Goal: Task Accomplishment & Management: Use online tool/utility

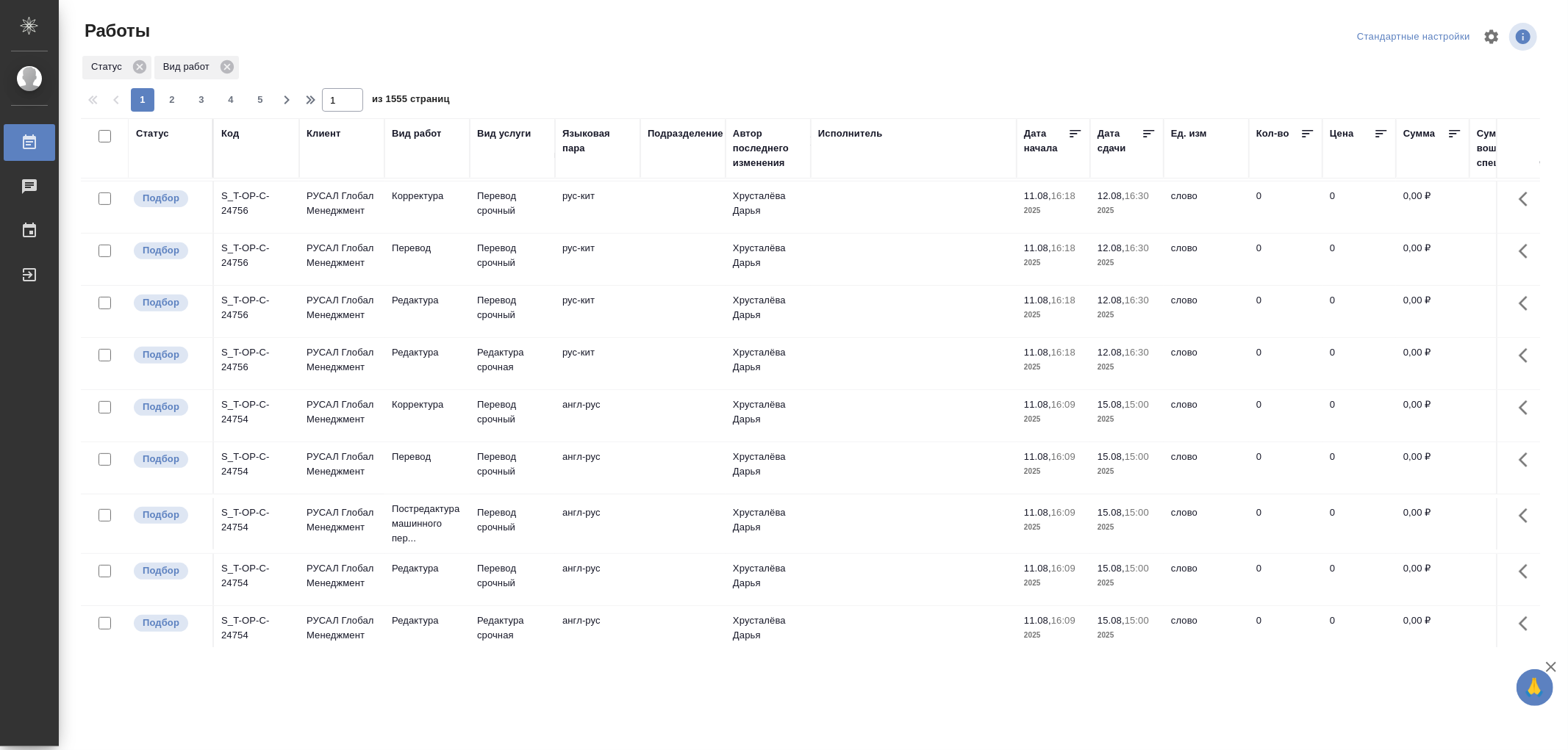
scroll to position [493, 0]
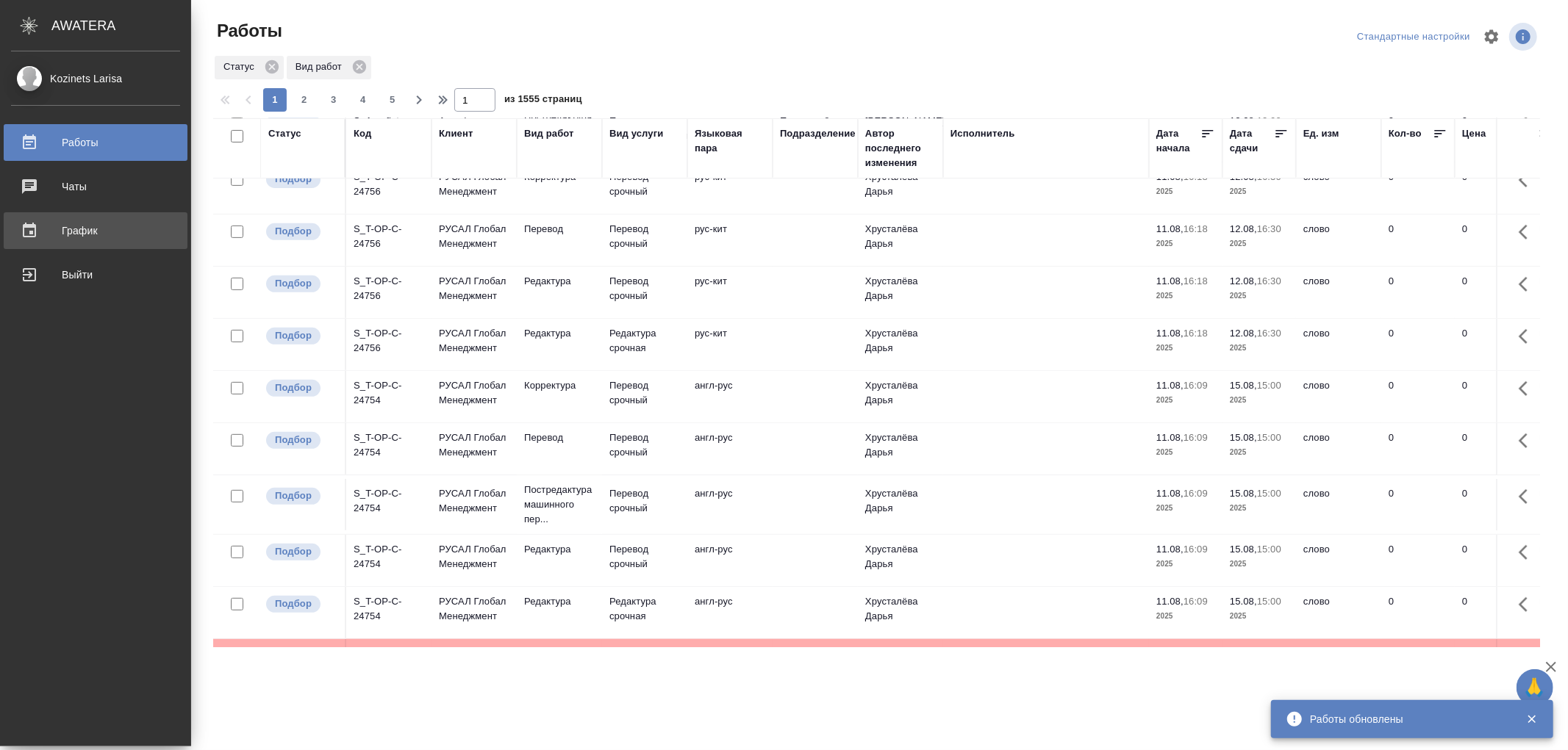
click at [42, 232] on div "График" at bounding box center [96, 231] width 169 height 22
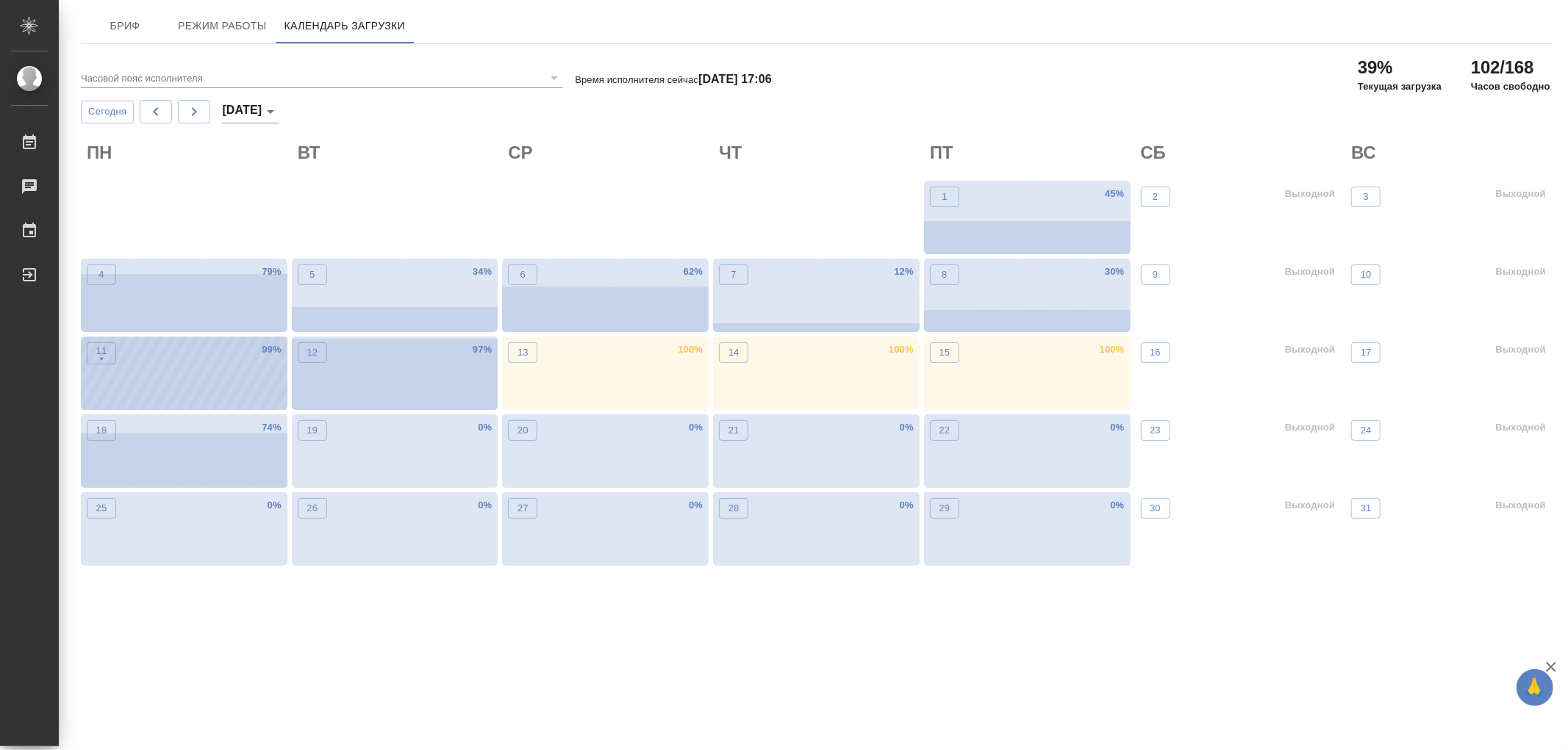
click at [191, 375] on div "11 • 99 %" at bounding box center [184, 373] width 206 height 73
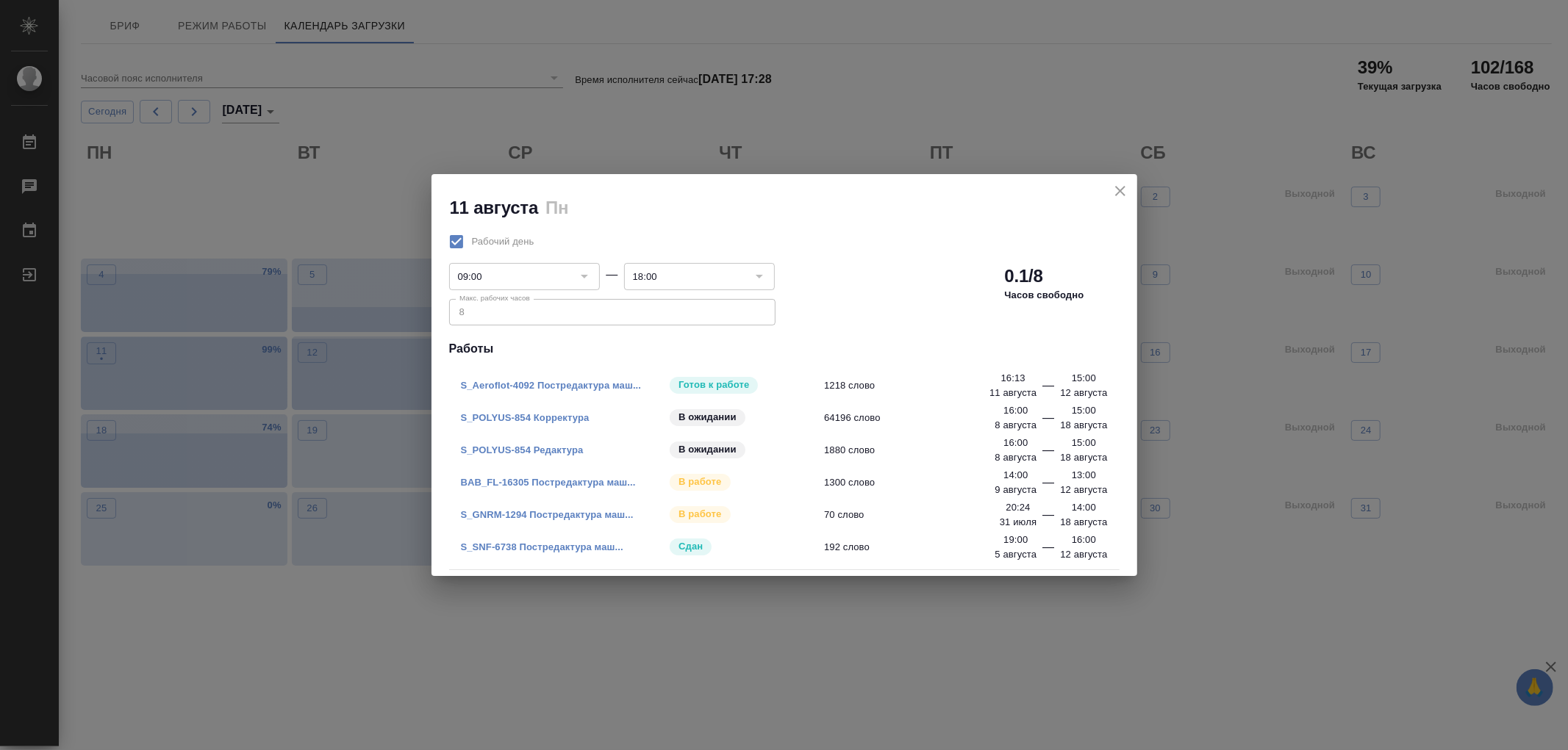
click at [572, 482] on link "BAB_FL-16305 Постредактура маш..." at bounding box center [548, 482] width 175 height 11
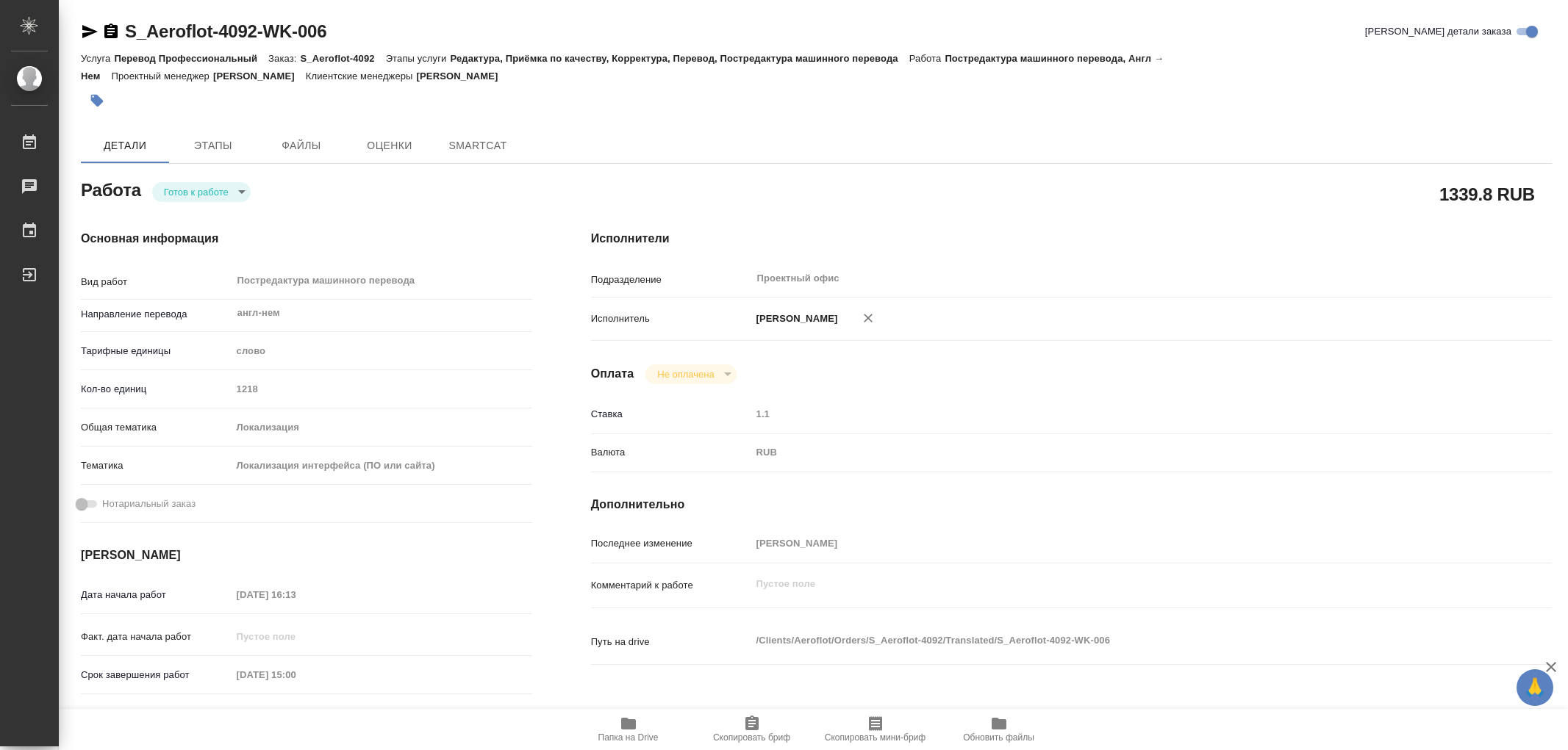
type textarea "x"
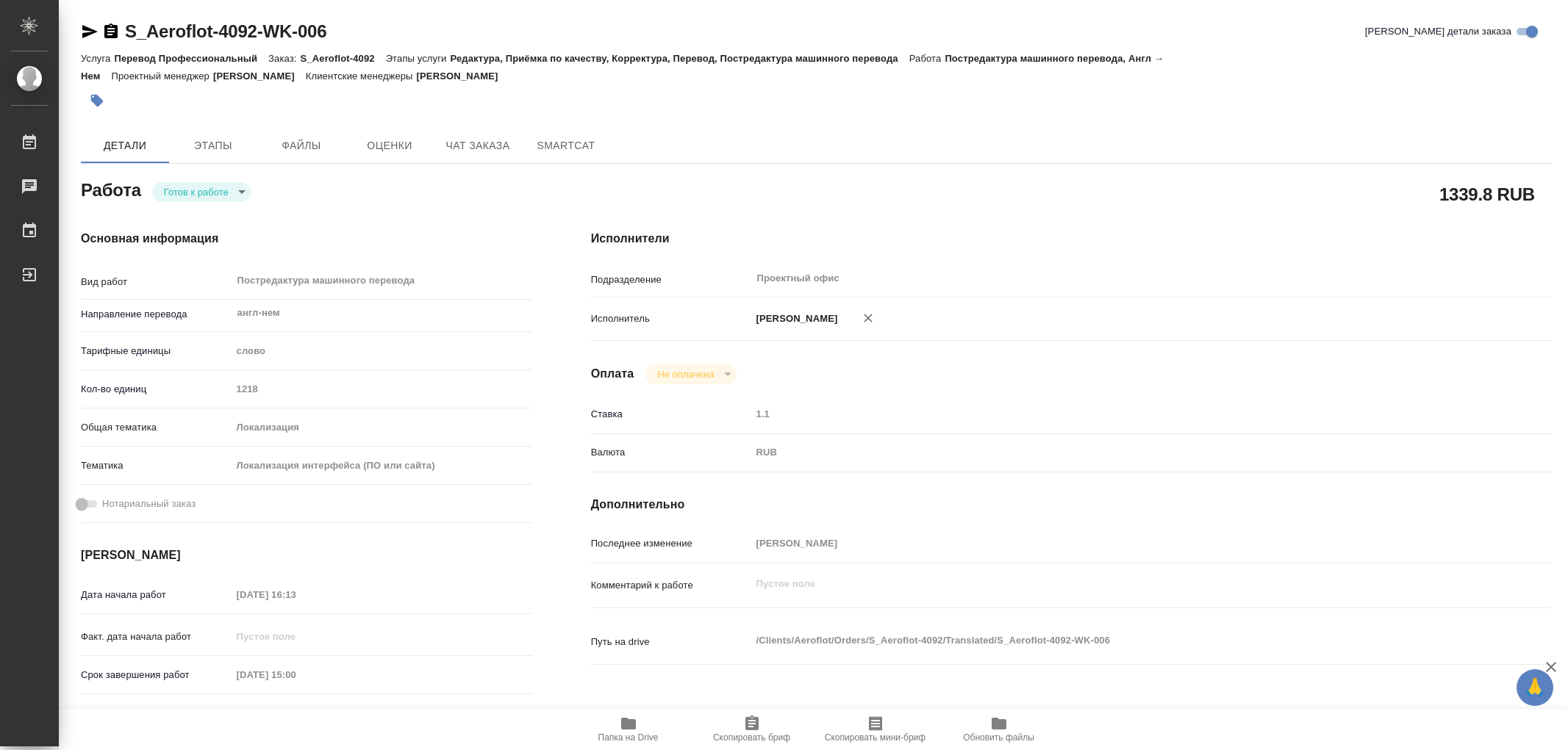
type textarea "x"
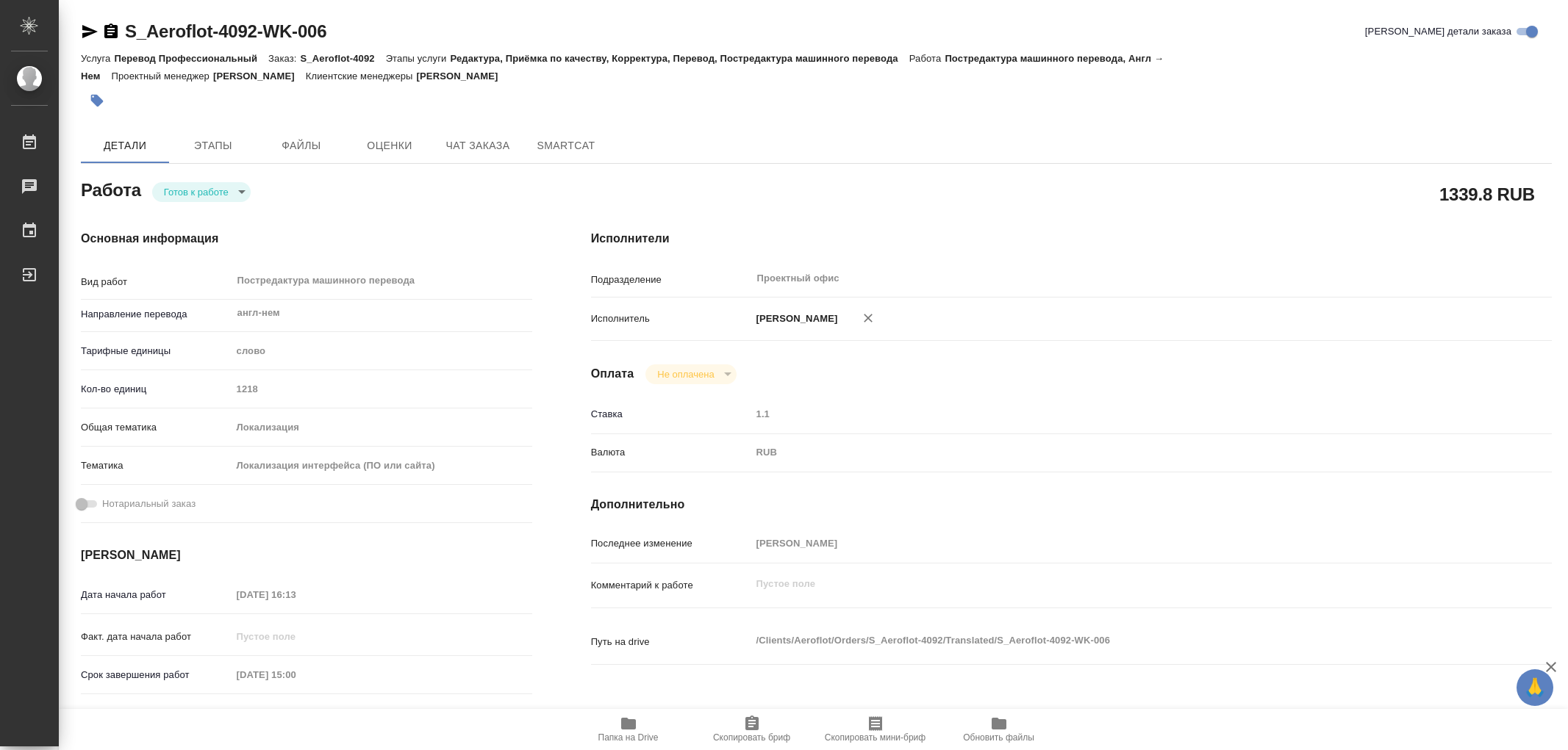
type textarea "x"
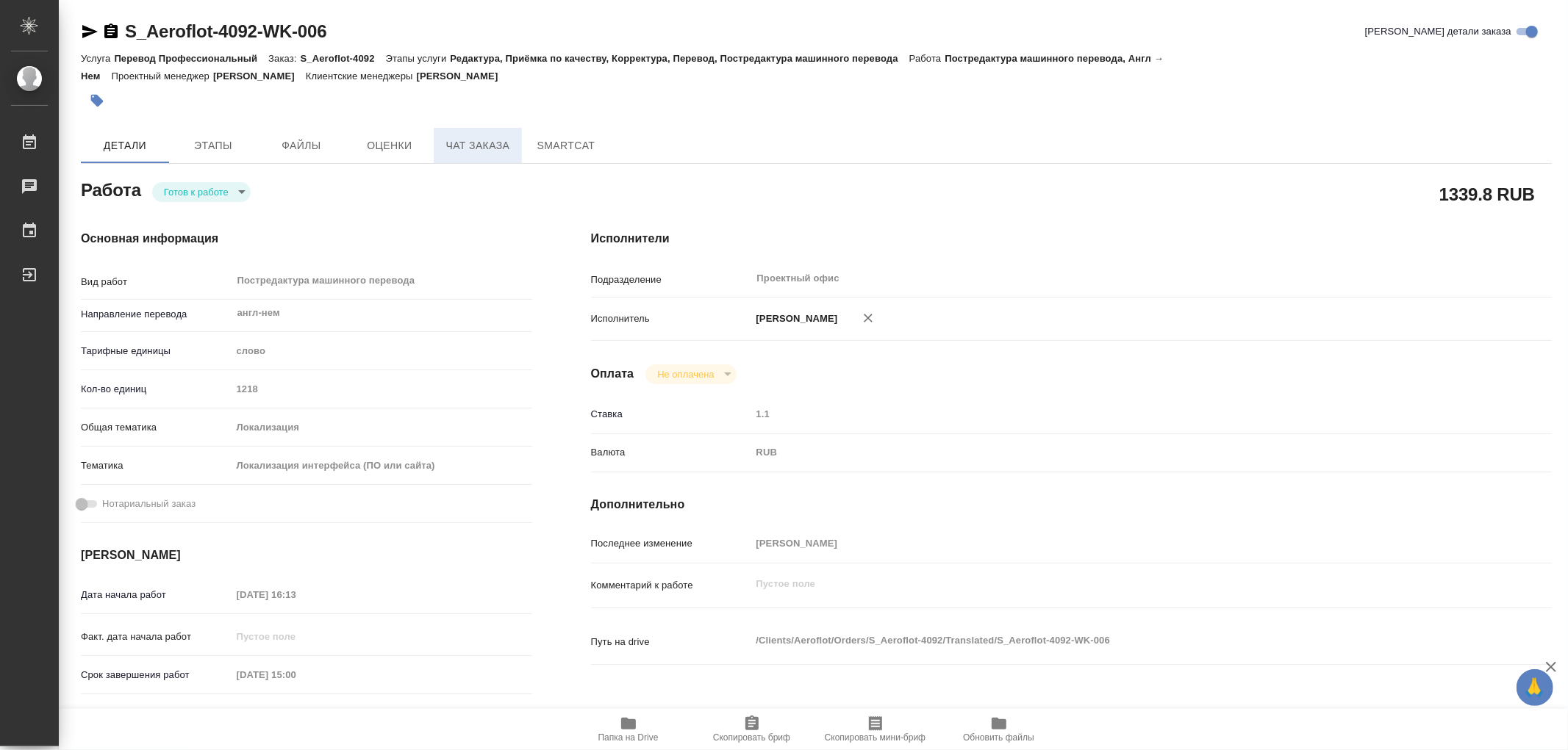
type textarea "x"
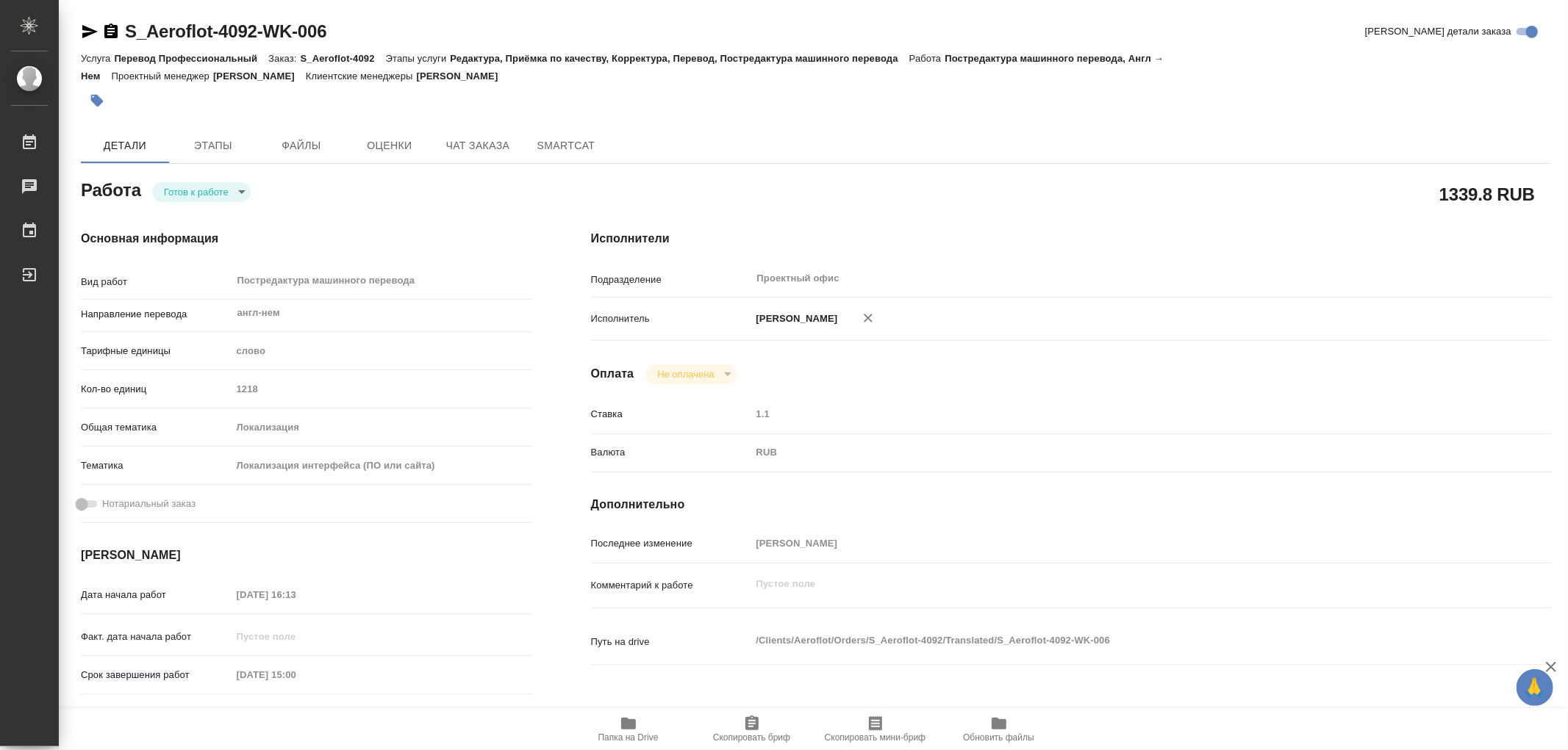
click at [240, 191] on body "🙏 .cls-1 fill:#fff; AWATERA Kozinets Larisa Работы 0 Чаты График Выйти S_Aerofl…" at bounding box center [784, 375] width 1568 height 750
click at [180, 187] on button "В работе" at bounding box center [188, 192] width 48 height 16
type textarea "x"
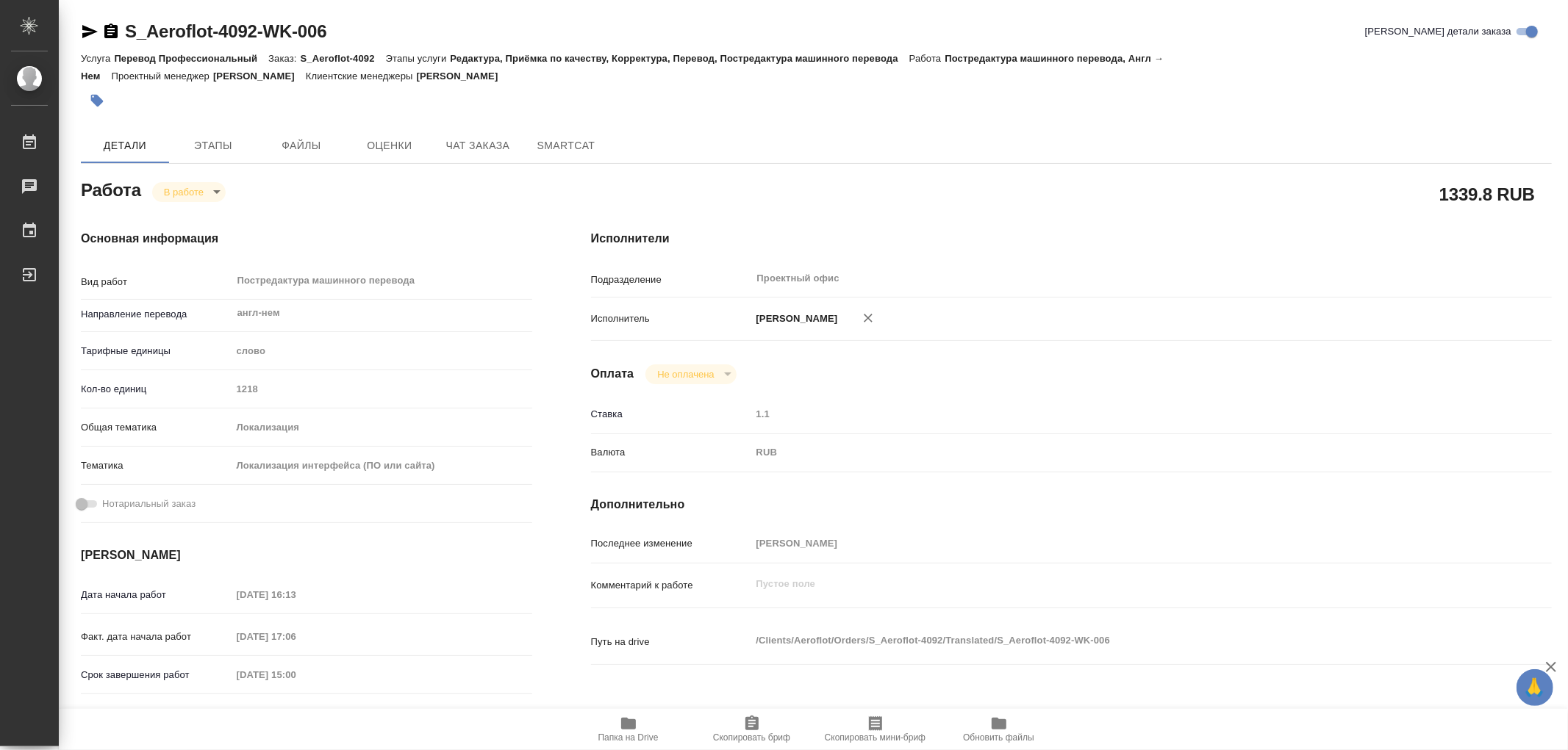
type textarea "x"
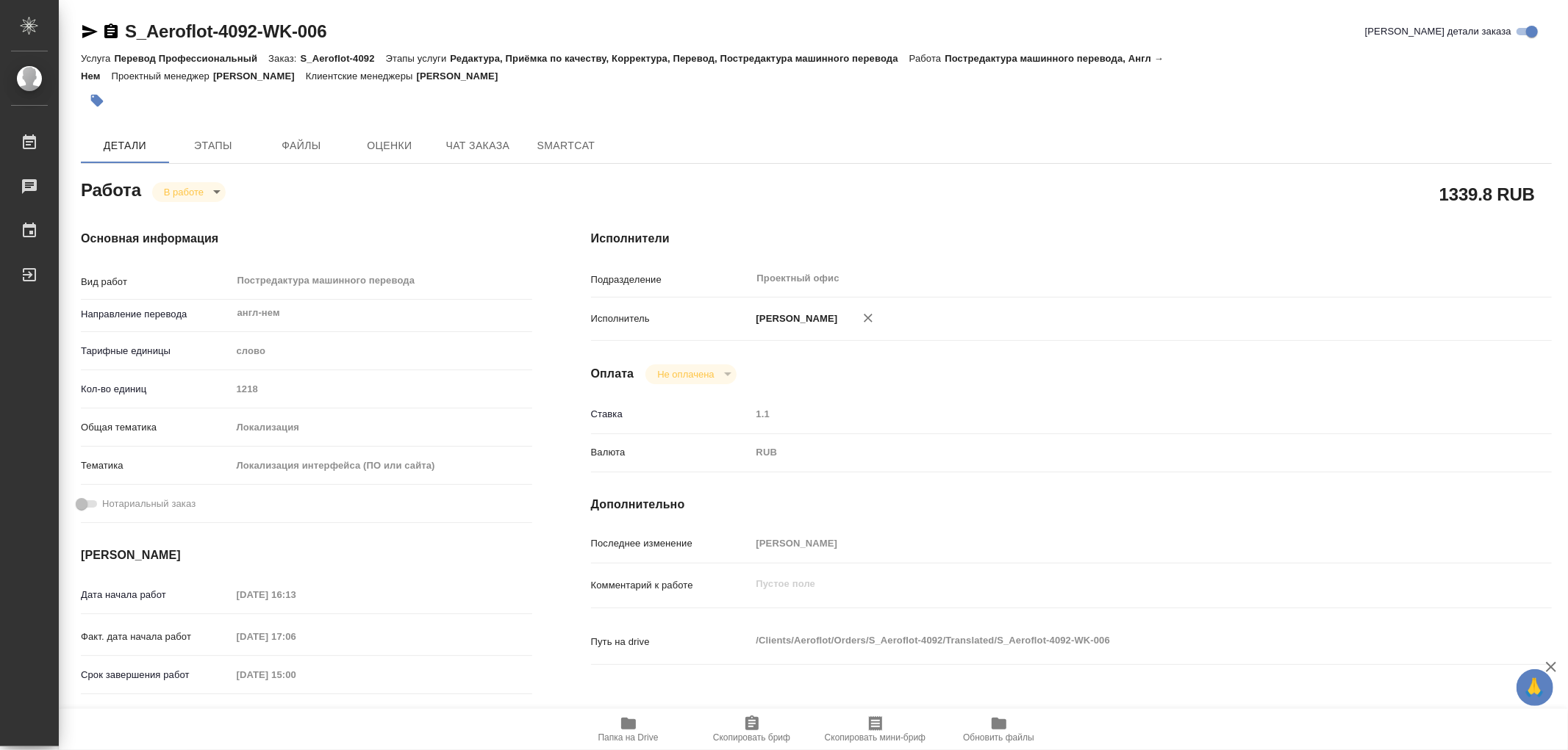
type textarea "x"
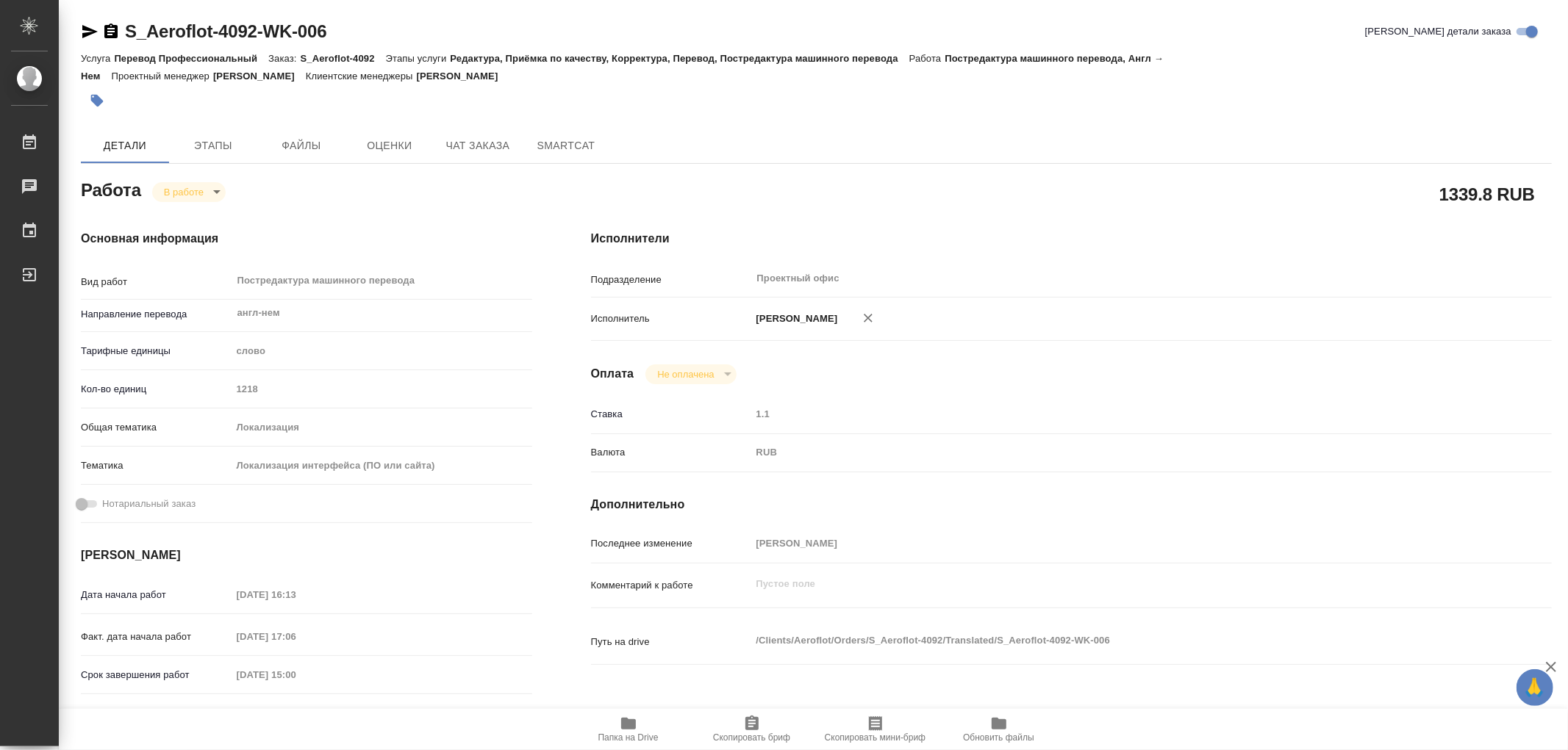
type textarea "x"
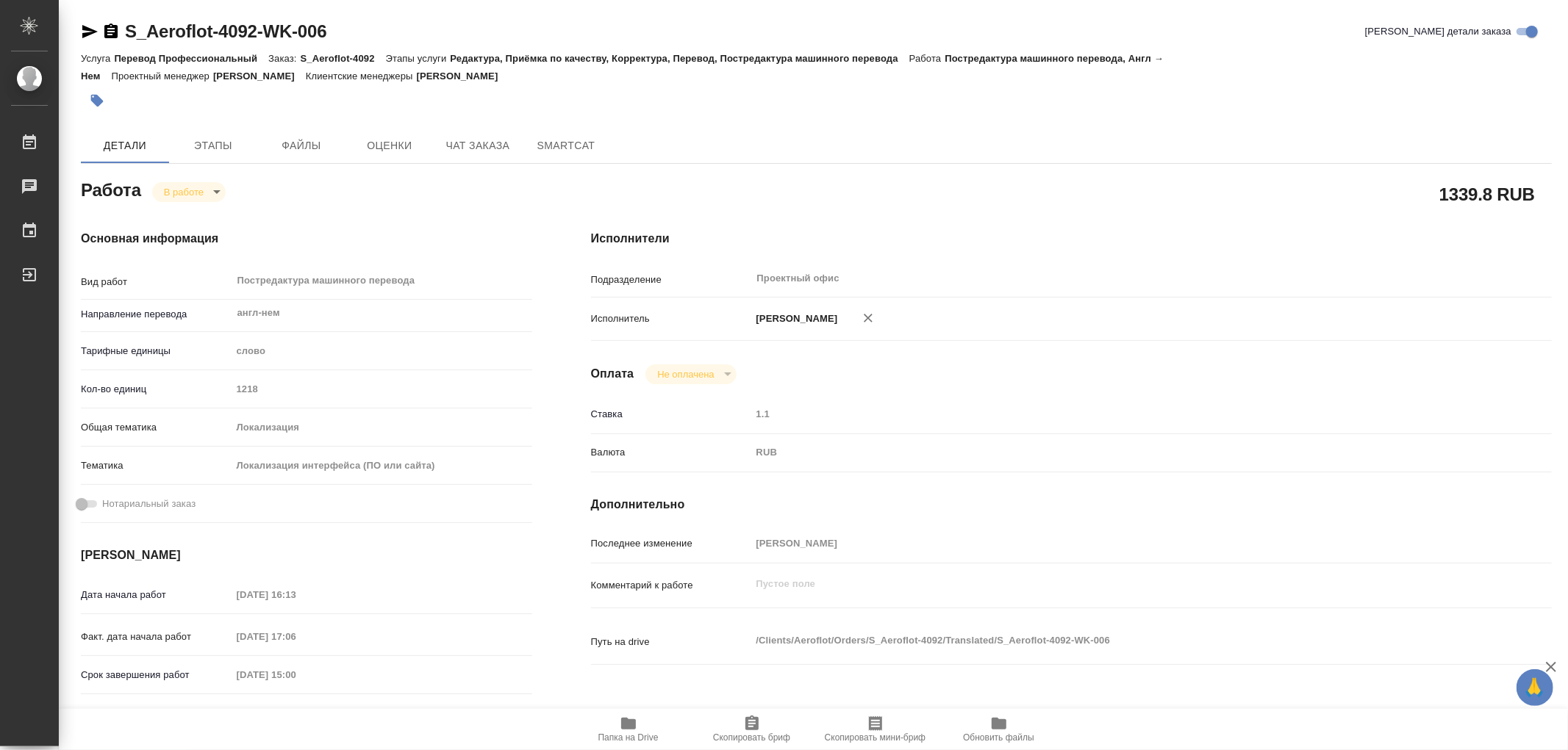
type textarea "x"
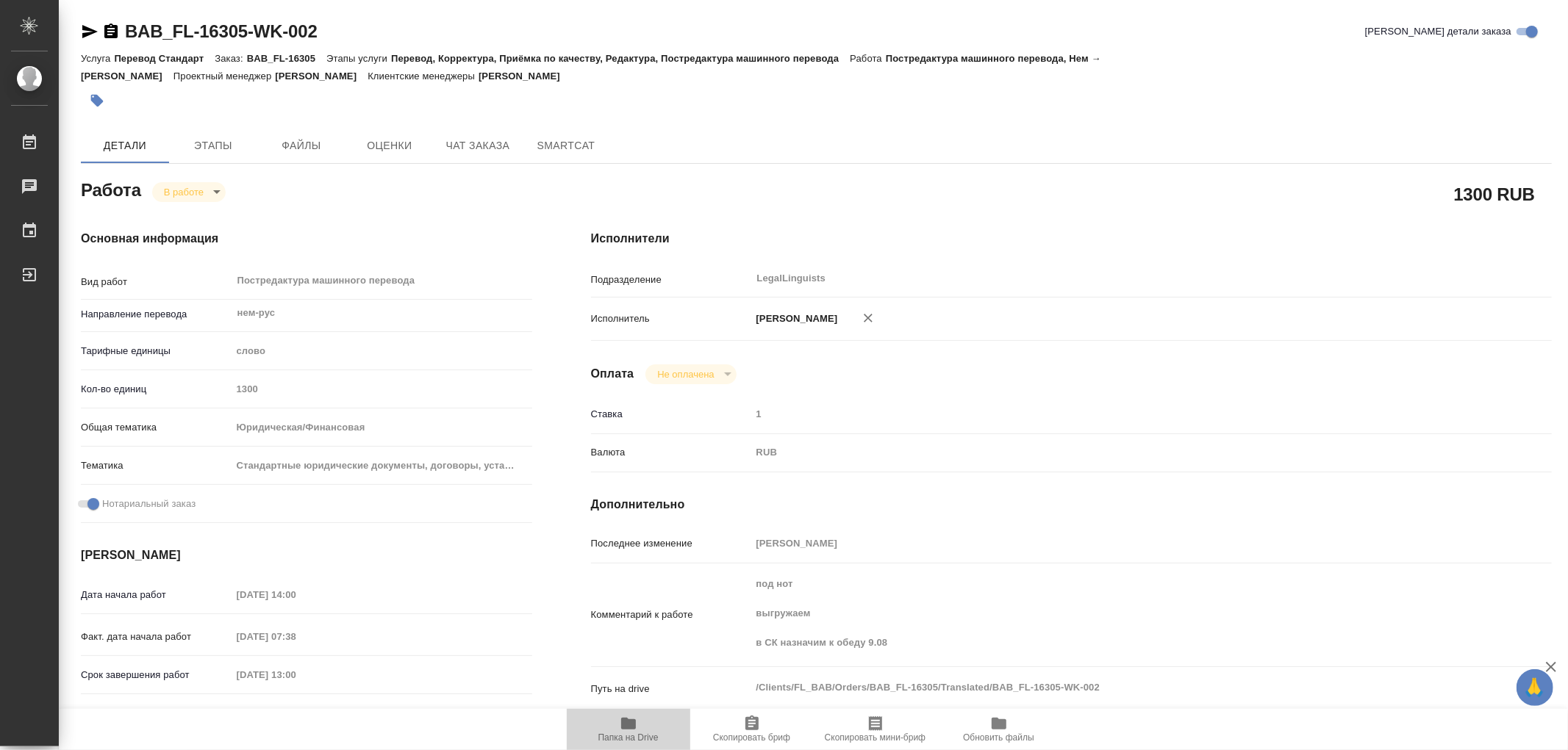
click at [636, 721] on icon "button" at bounding box center [629, 723] width 17 height 17
type textarea "x"
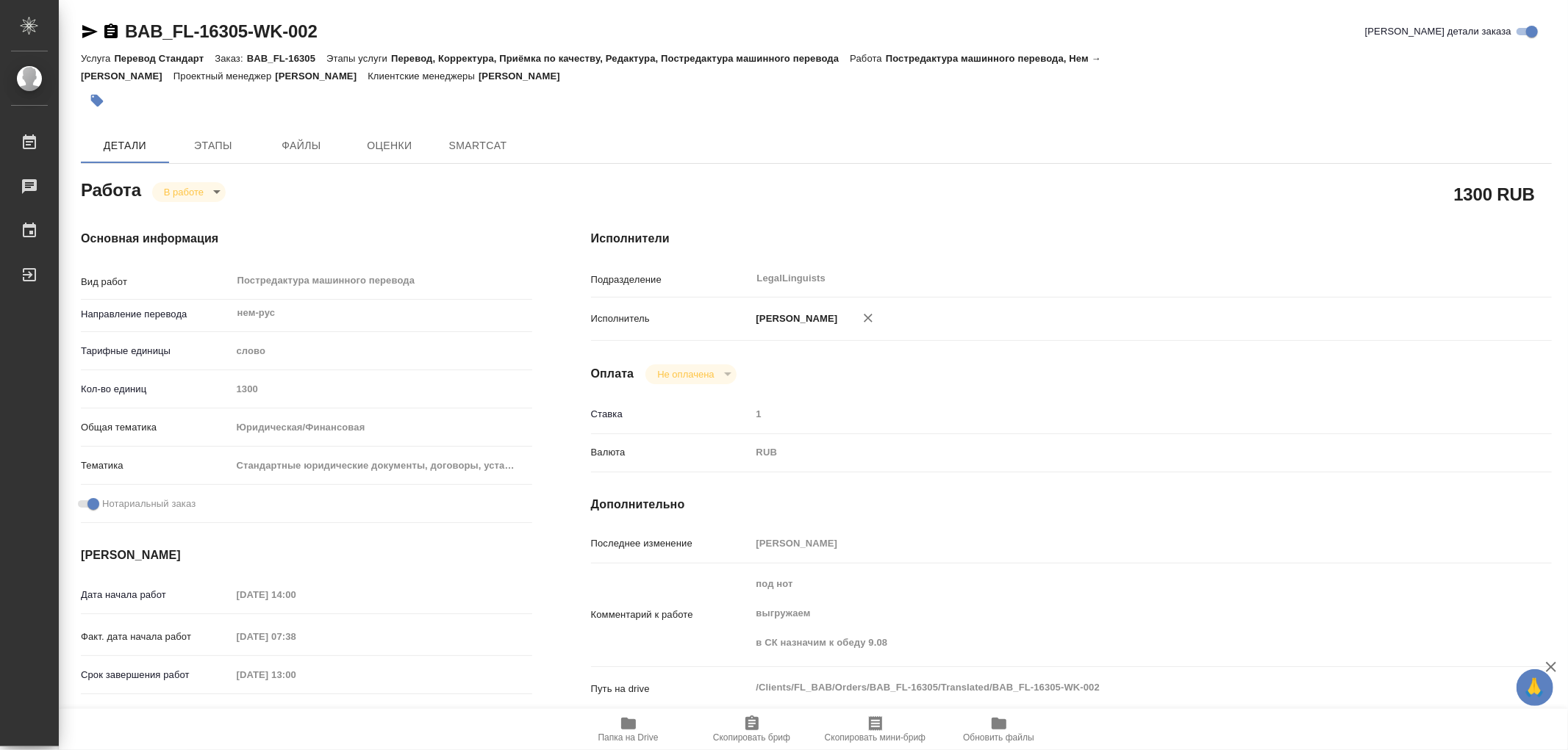
type textarea "x"
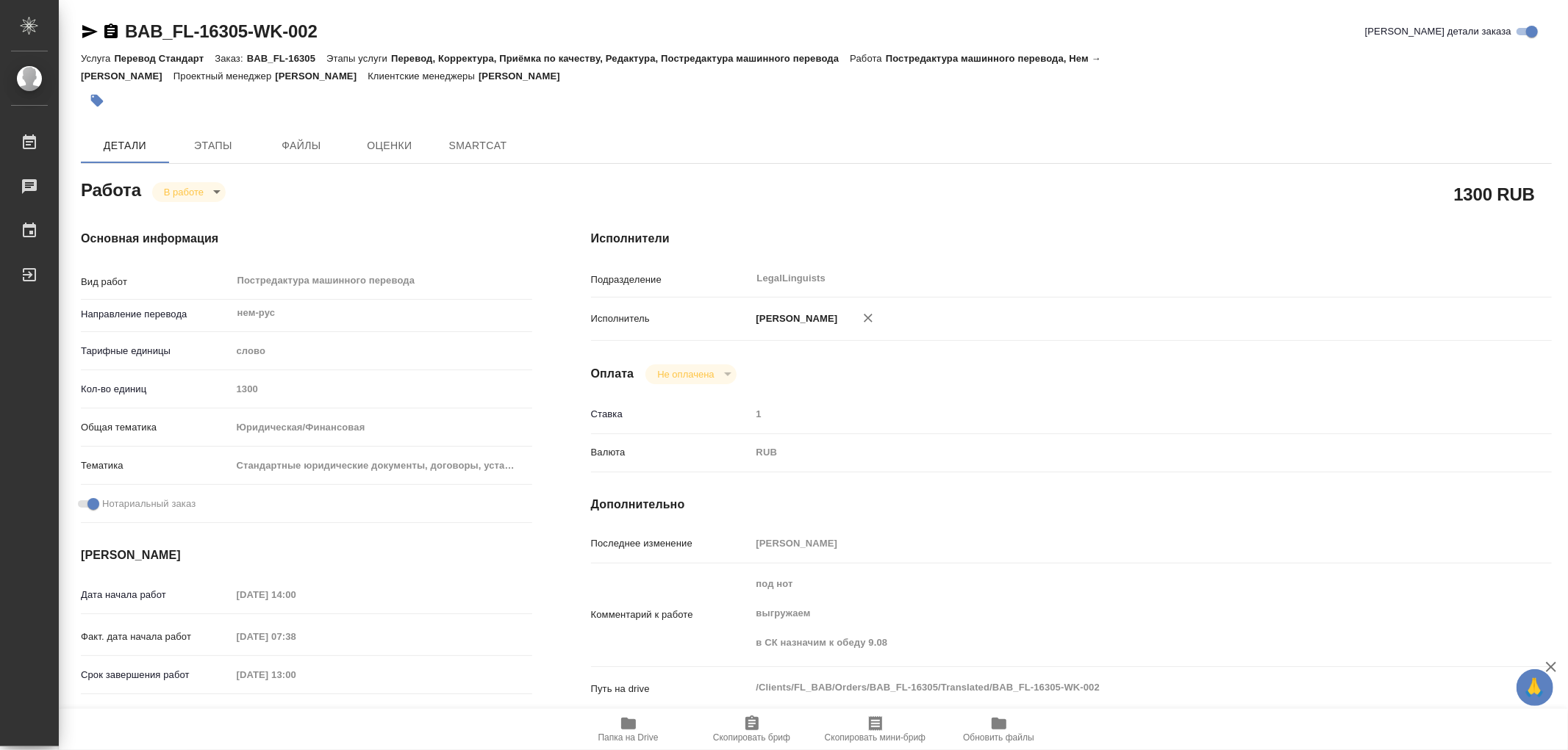
type textarea "x"
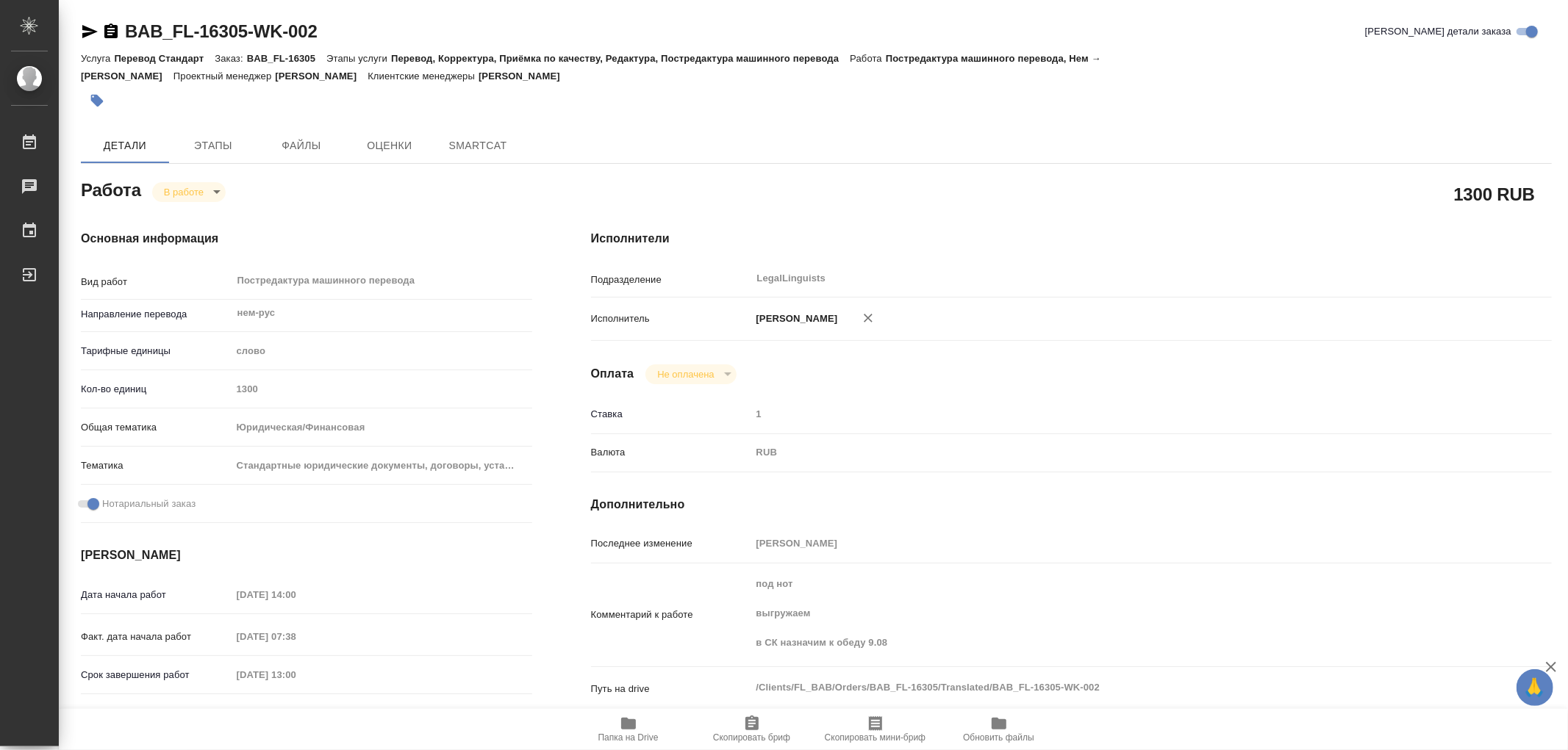
type textarea "x"
click at [635, 715] on icon "button" at bounding box center [629, 723] width 17 height 17
type textarea "x"
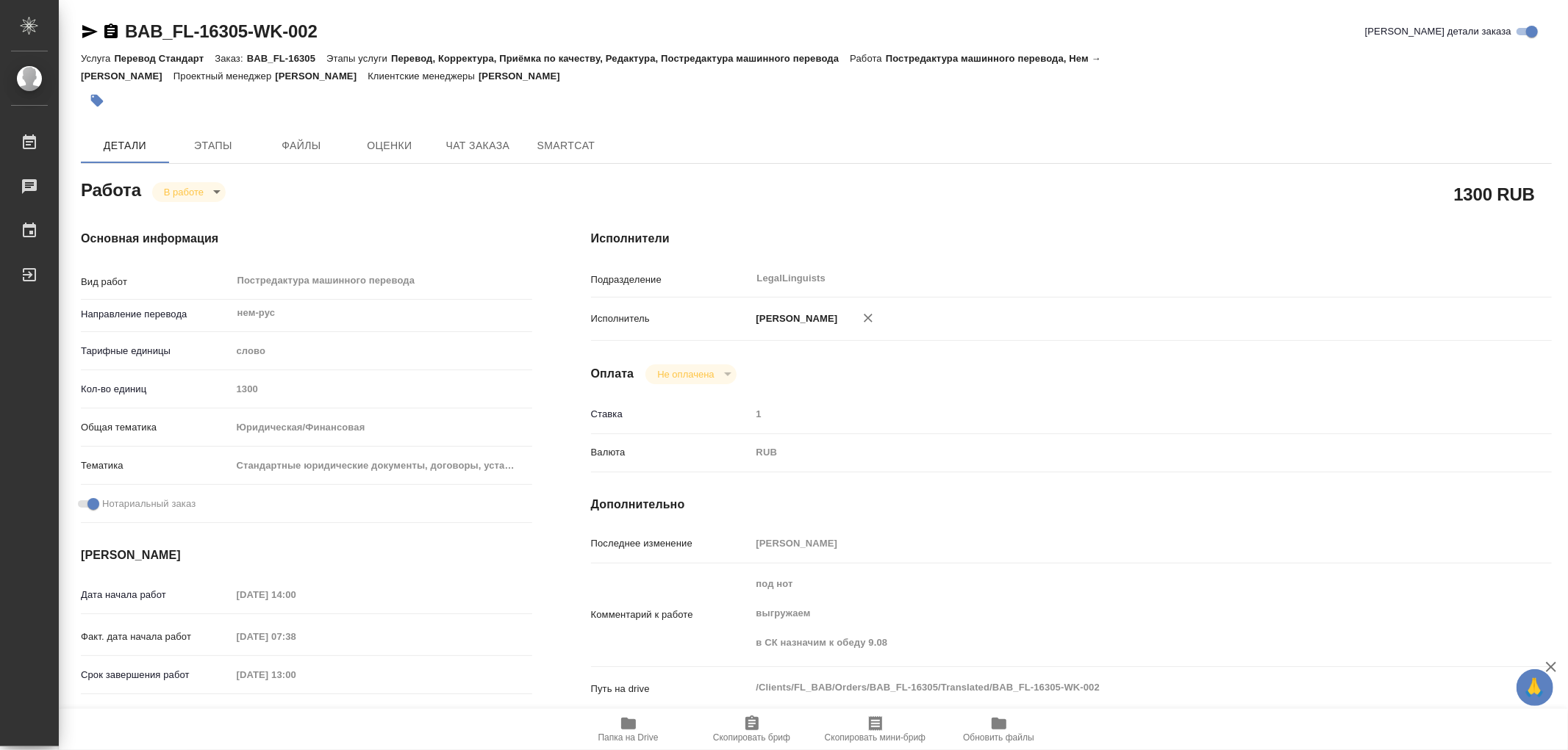
type textarea "x"
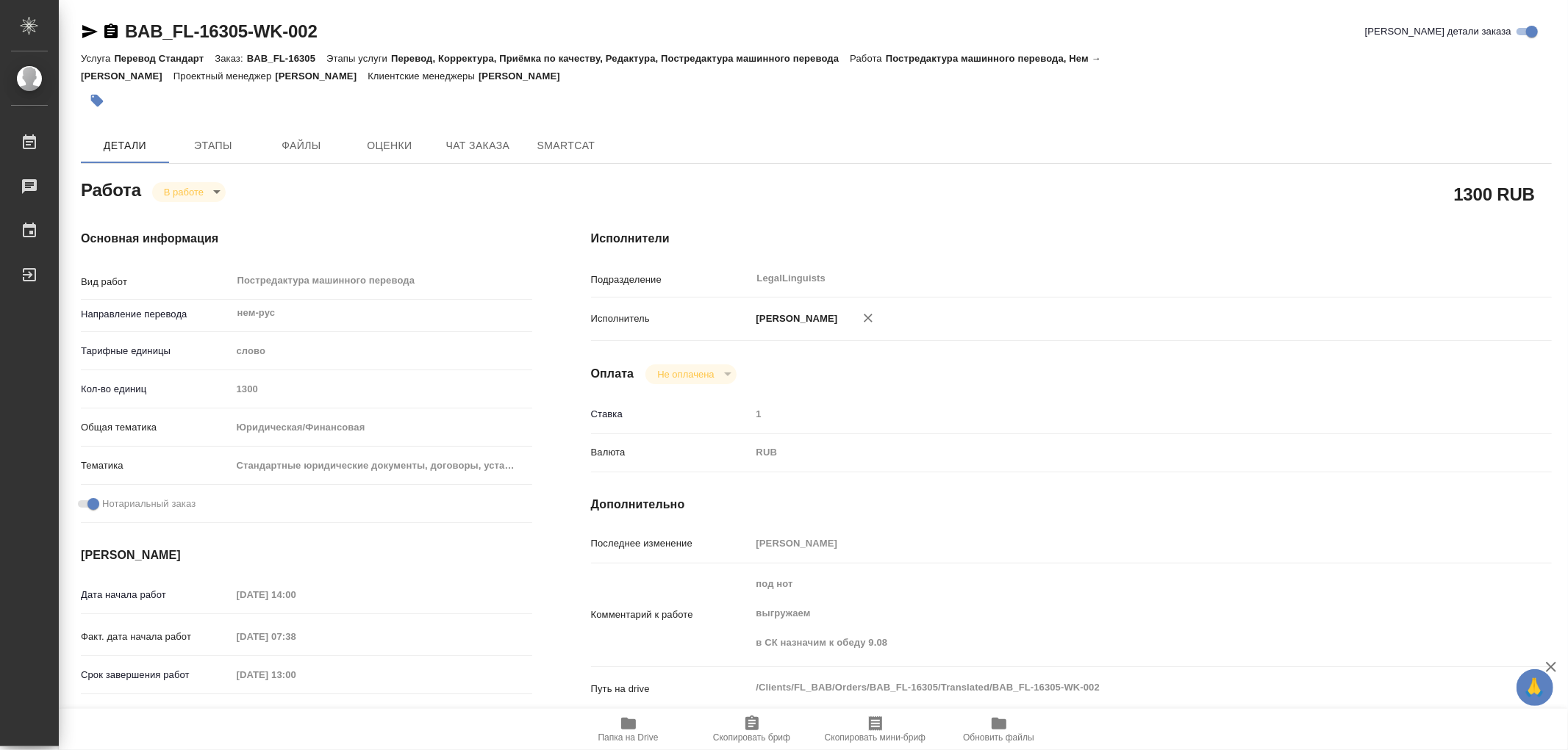
type textarea "x"
